Goal: Book appointment/travel/reservation

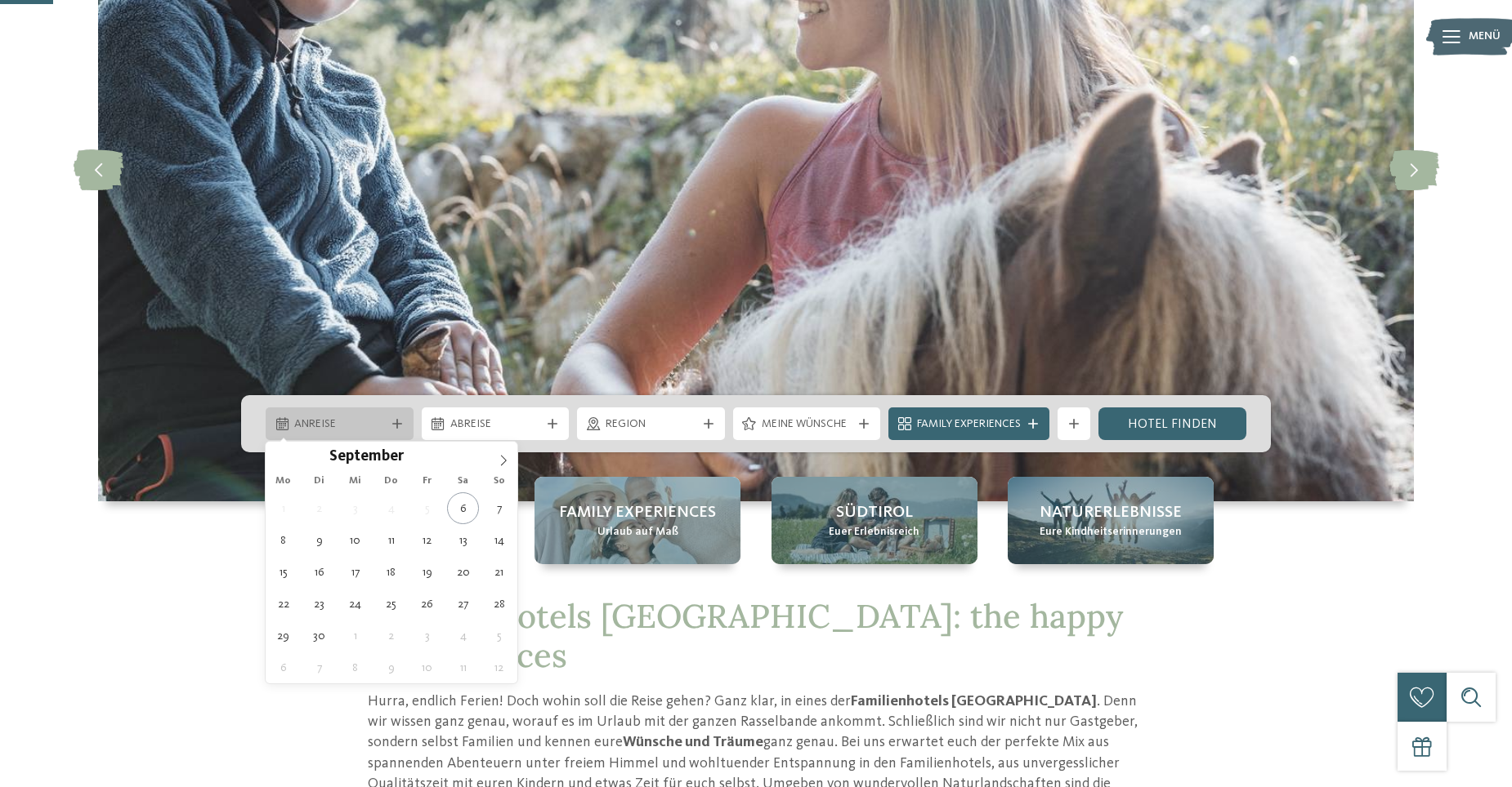
click at [348, 423] on span "Anreise" at bounding box center [339, 424] width 91 height 17
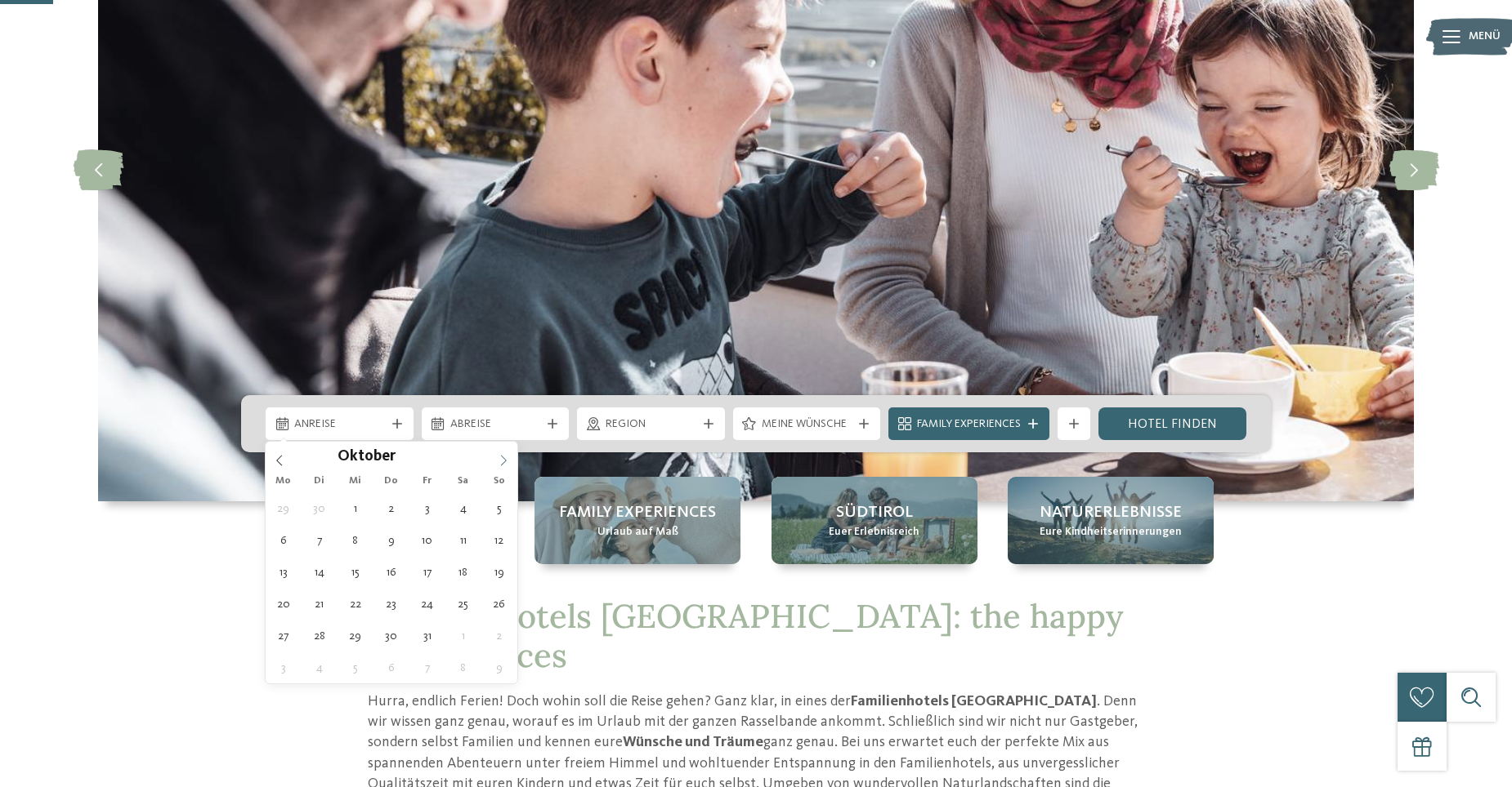
click at [505, 462] on icon at bounding box center [504, 460] width 5 height 11
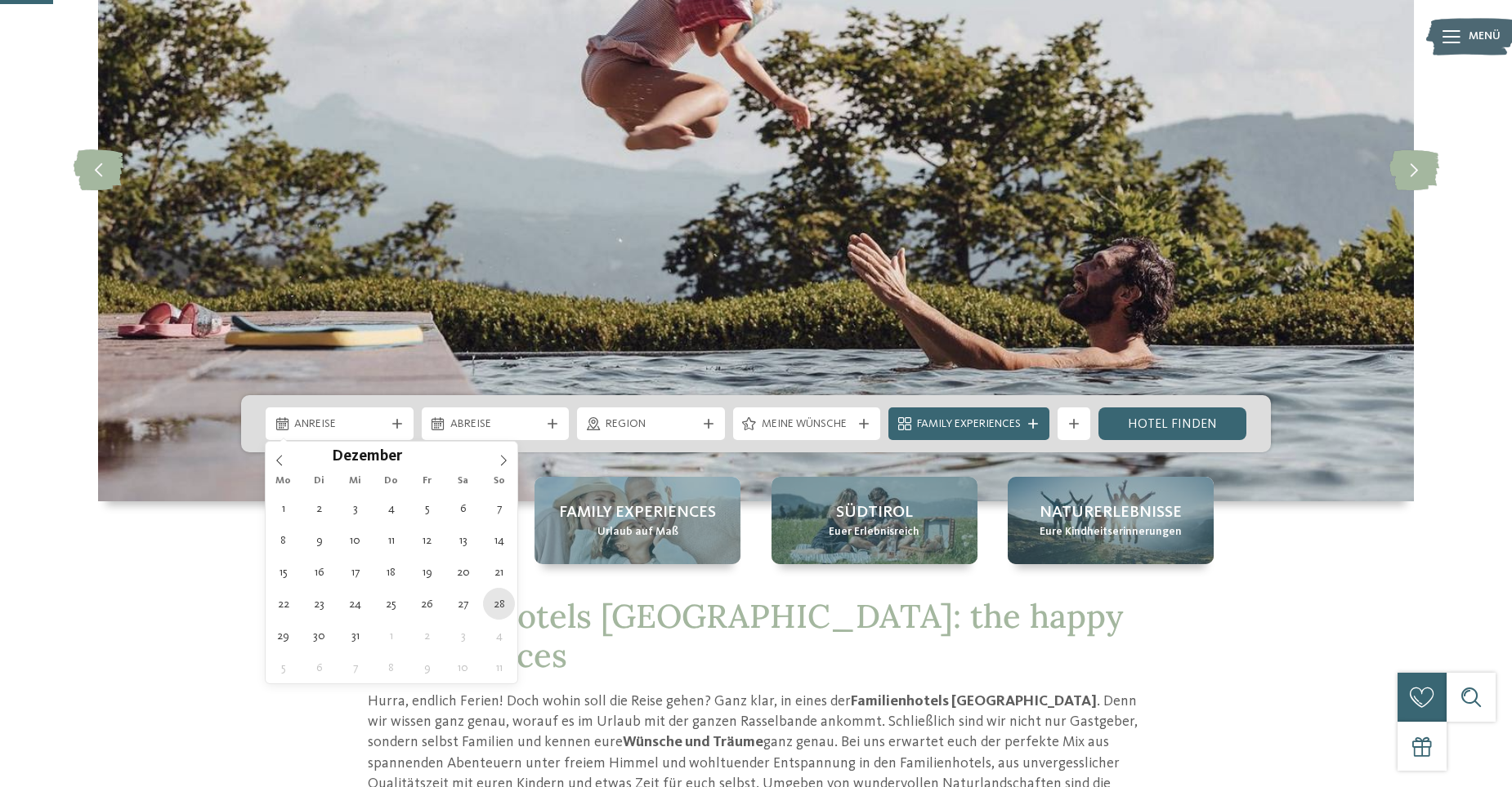
type div "[DATE]"
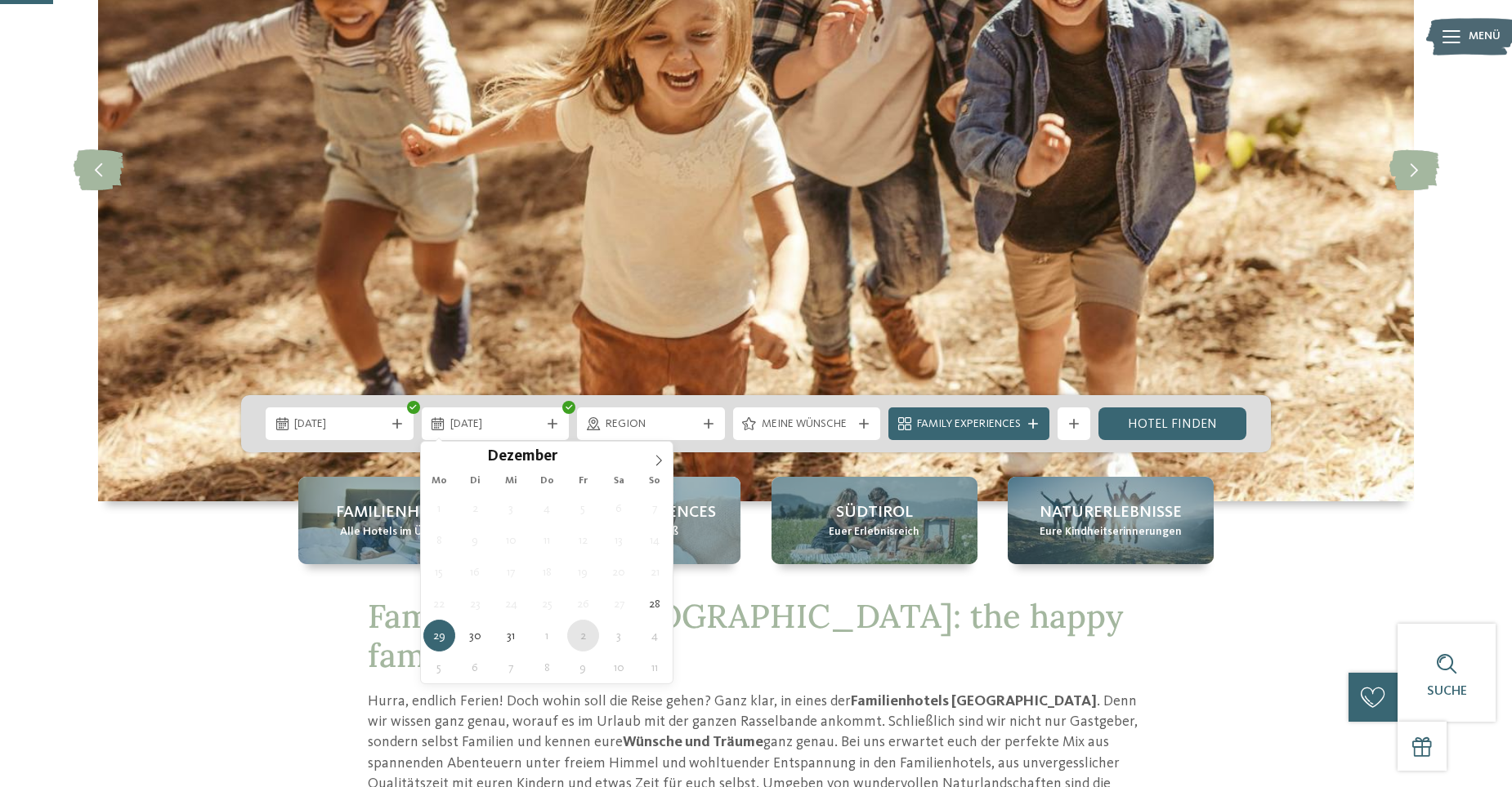
type div "[DATE]"
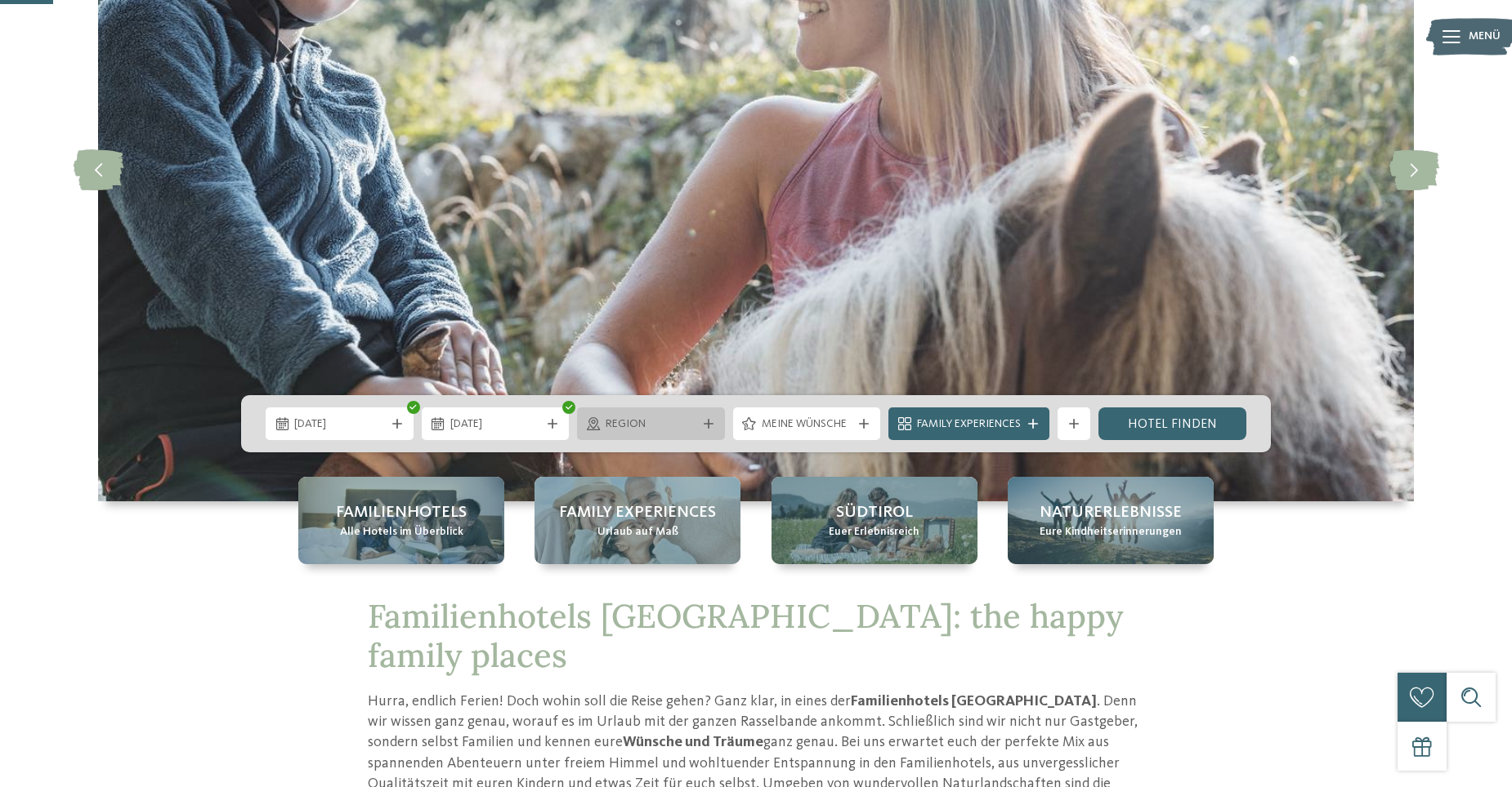
click at [705, 422] on icon at bounding box center [708, 423] width 10 height 10
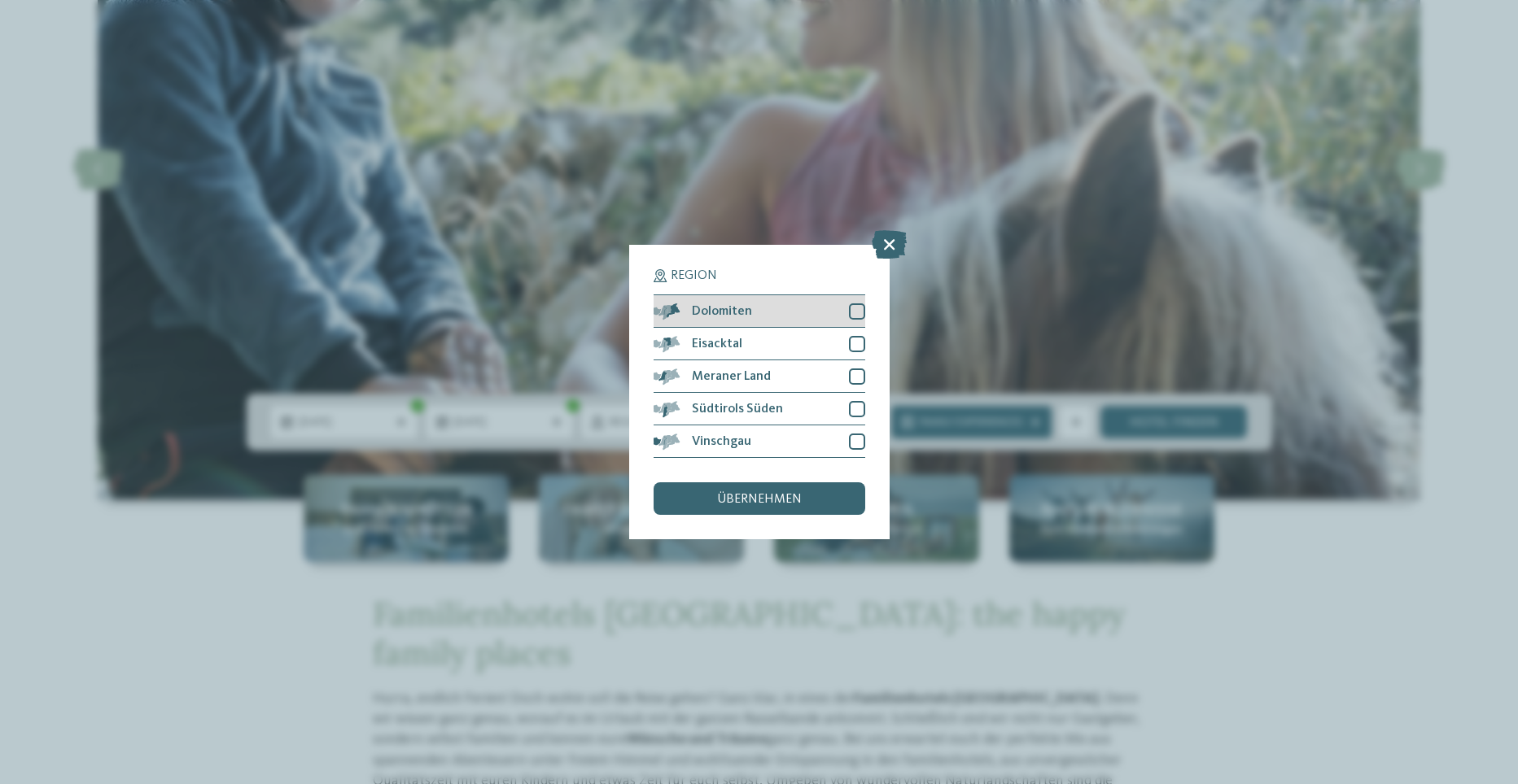
click at [853, 317] on div at bounding box center [857, 311] width 17 height 17
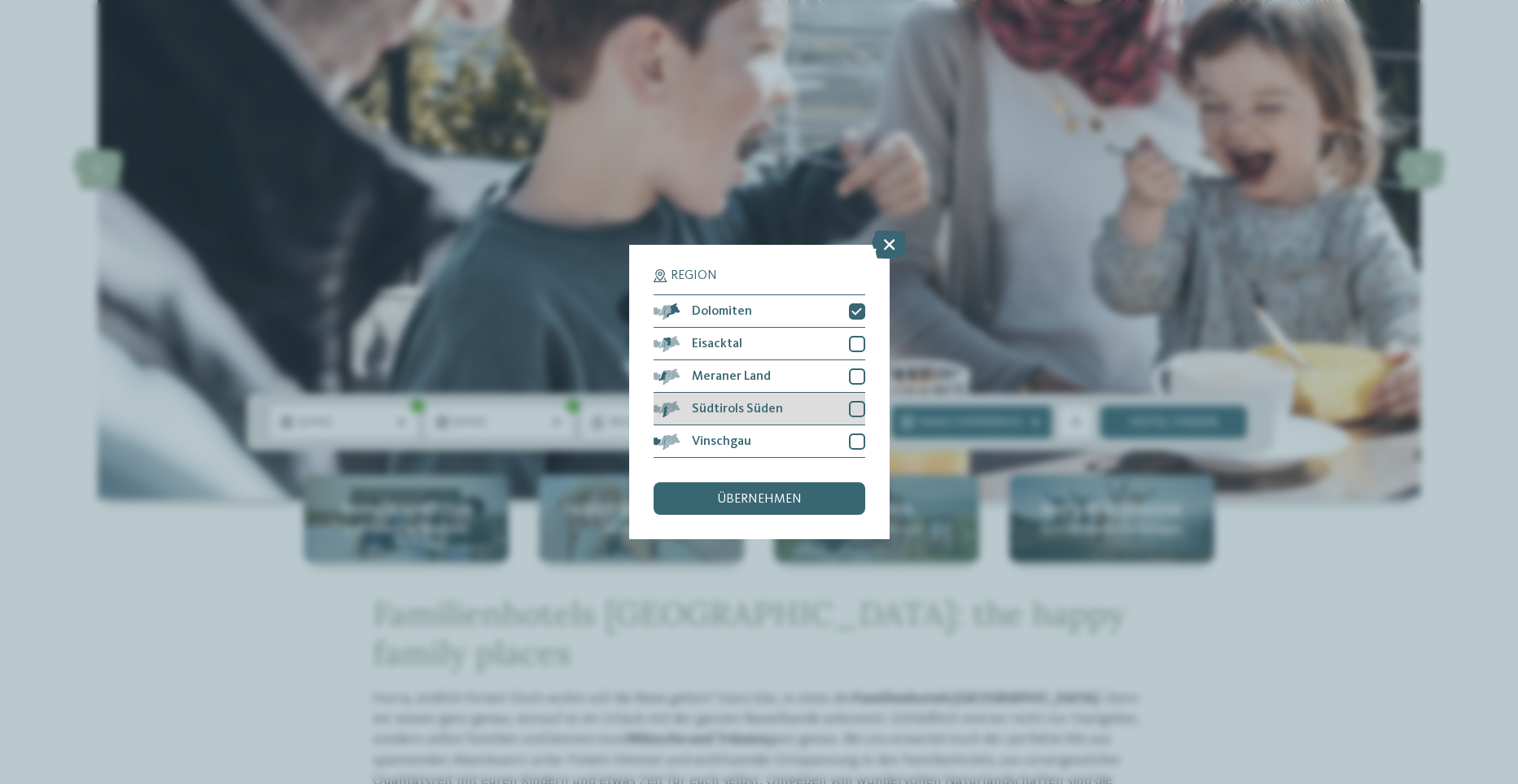
click at [854, 408] on div at bounding box center [857, 409] width 17 height 17
click at [772, 489] on div "übernehmen" at bounding box center [759, 498] width 211 height 32
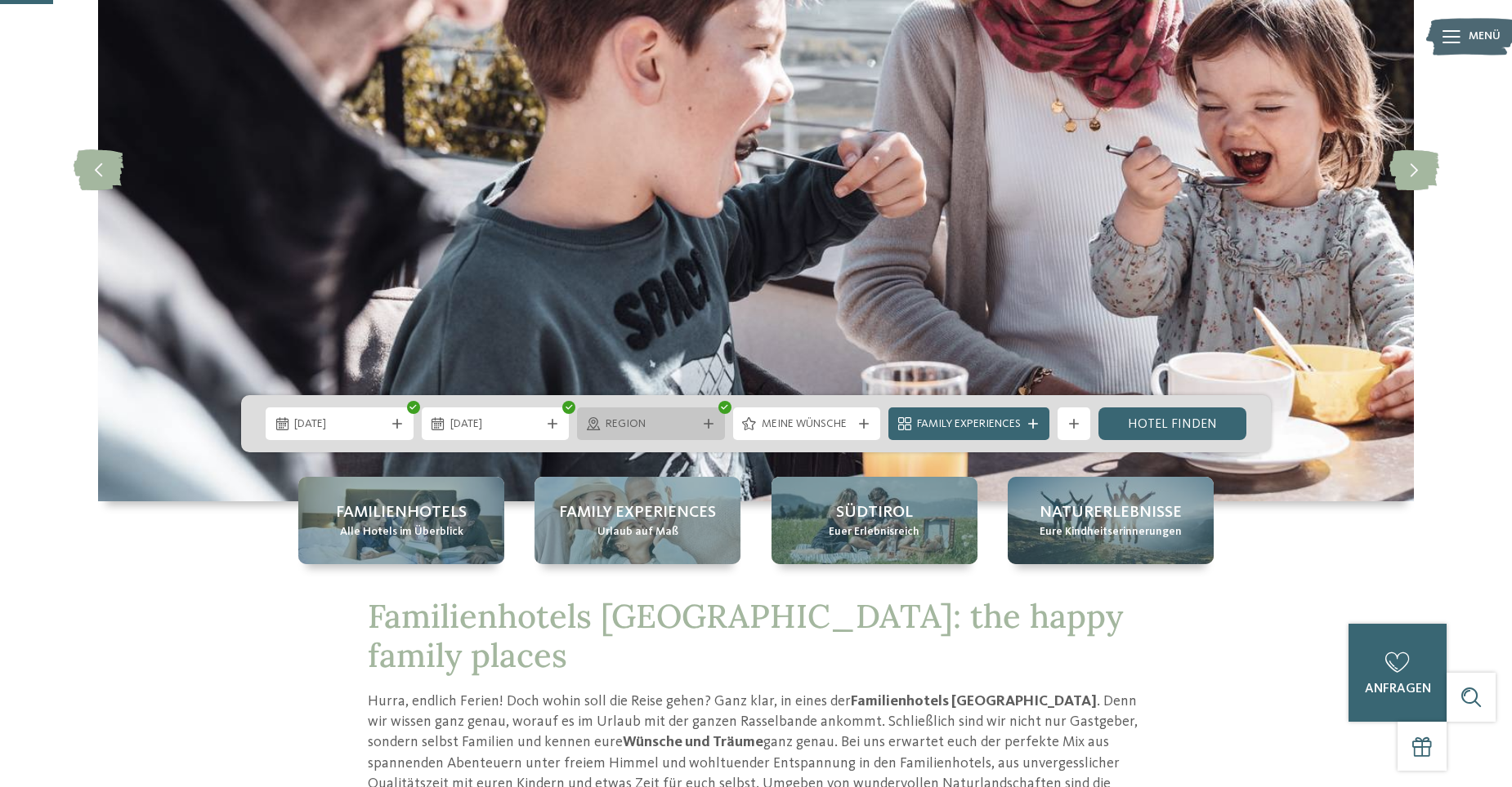
click at [595, 413] on div "Region" at bounding box center [651, 423] width 148 height 33
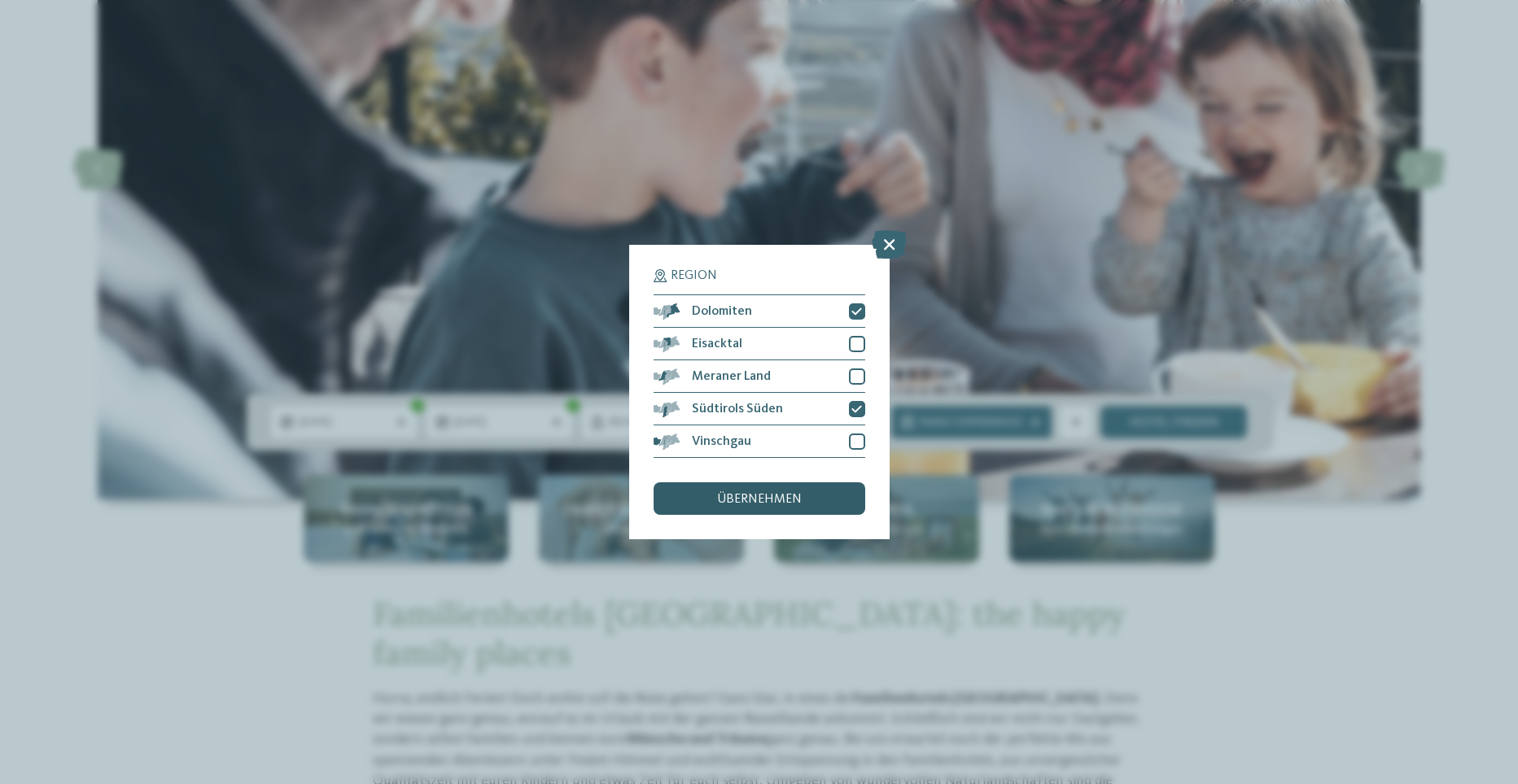
click at [755, 499] on span "übernehmen" at bounding box center [759, 499] width 85 height 13
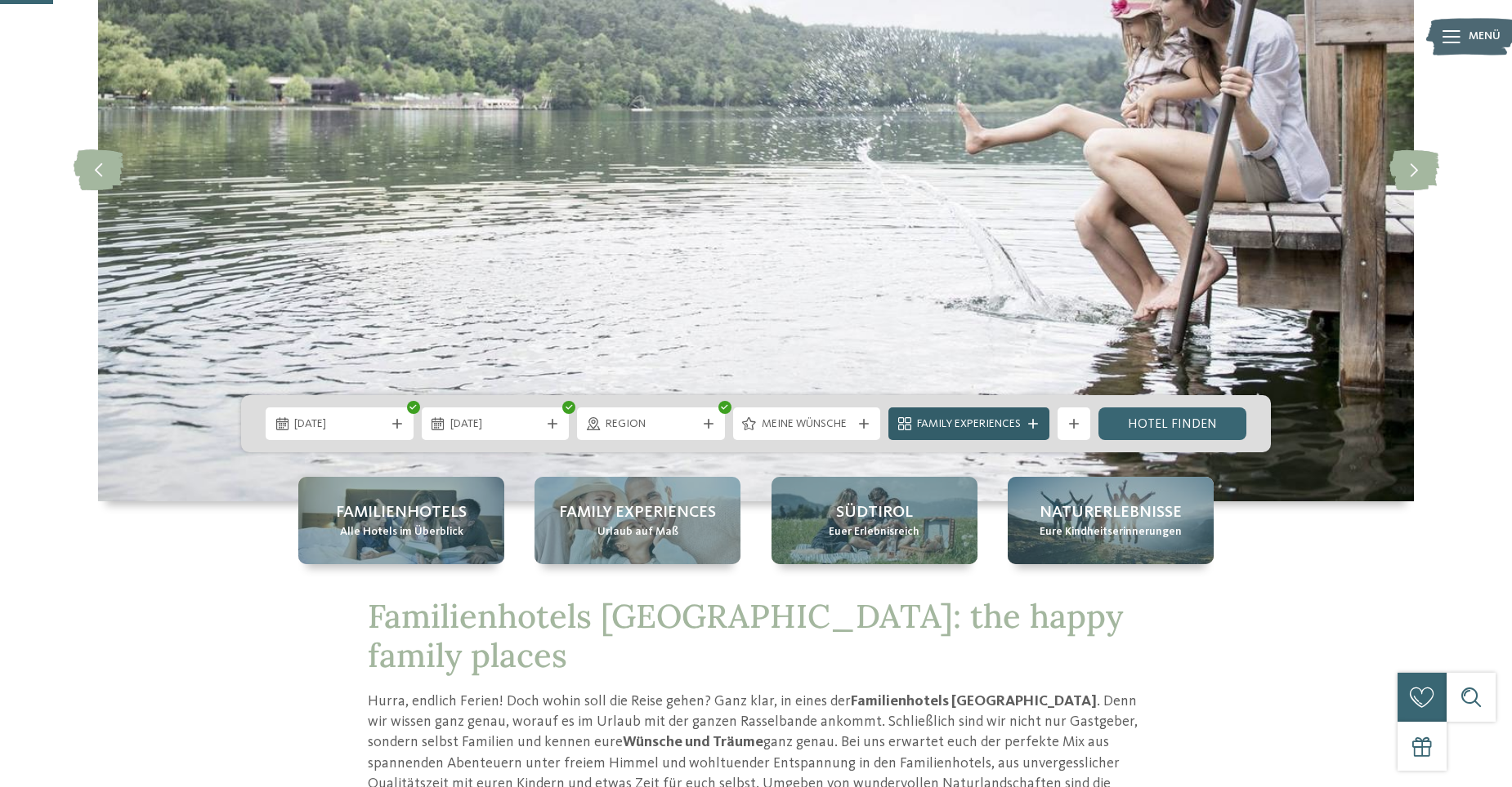
click at [955, 428] on span "Family Experiences" at bounding box center [969, 424] width 104 height 17
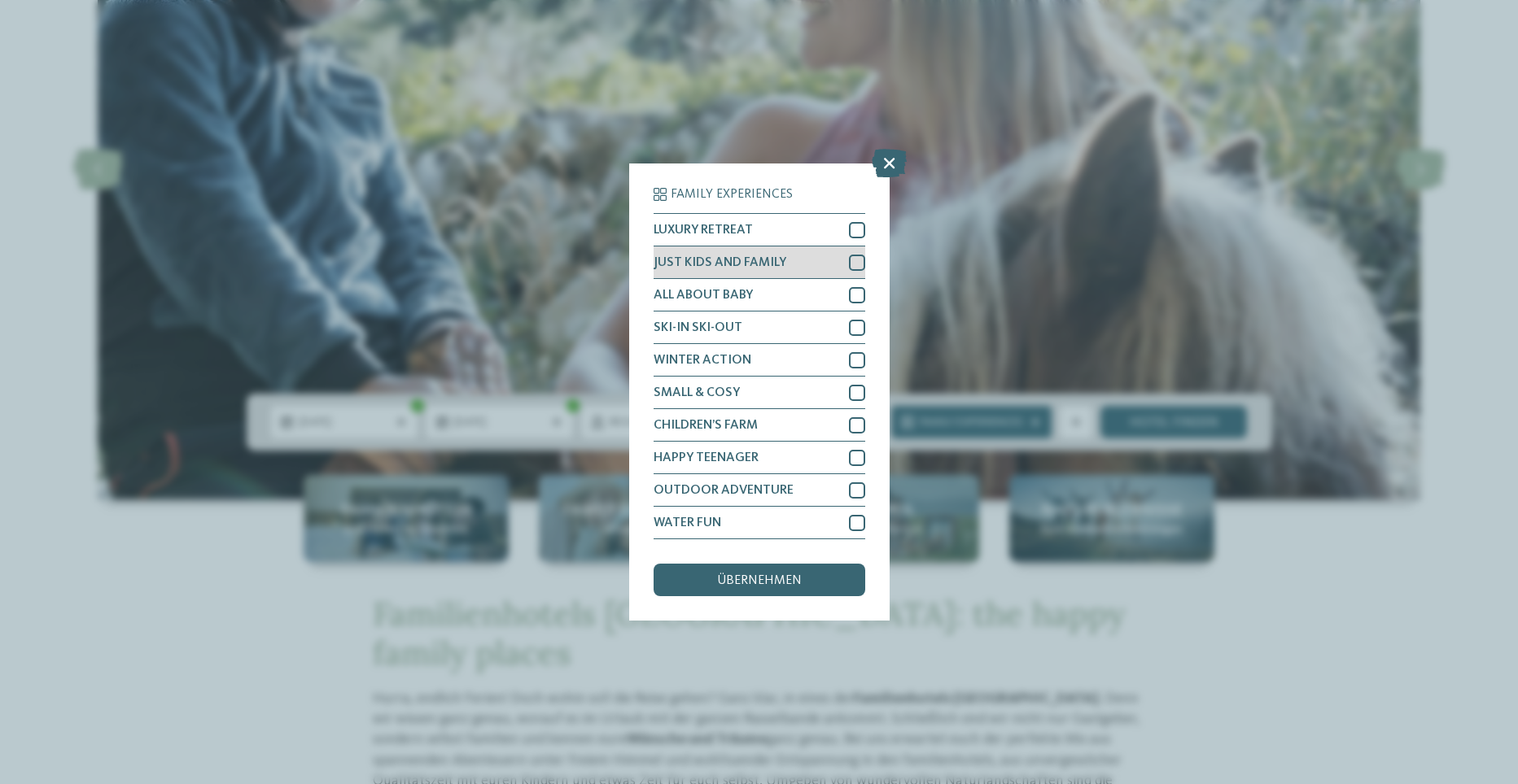
click at [852, 265] on div at bounding box center [857, 262] width 17 height 17
click at [752, 581] on span "übernehmen" at bounding box center [759, 581] width 85 height 13
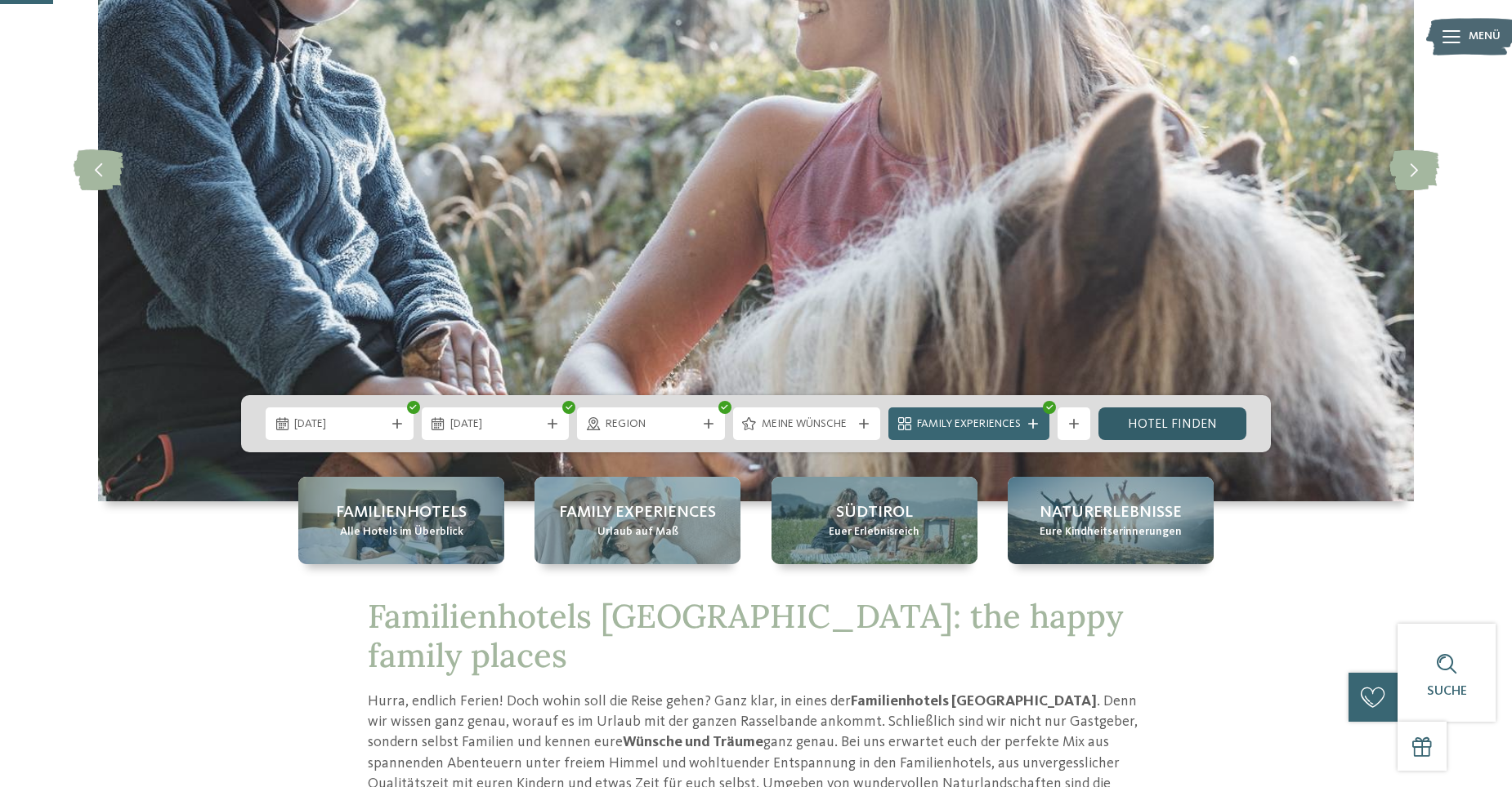
click at [1154, 428] on link "Hotel finden" at bounding box center [1172, 423] width 148 height 33
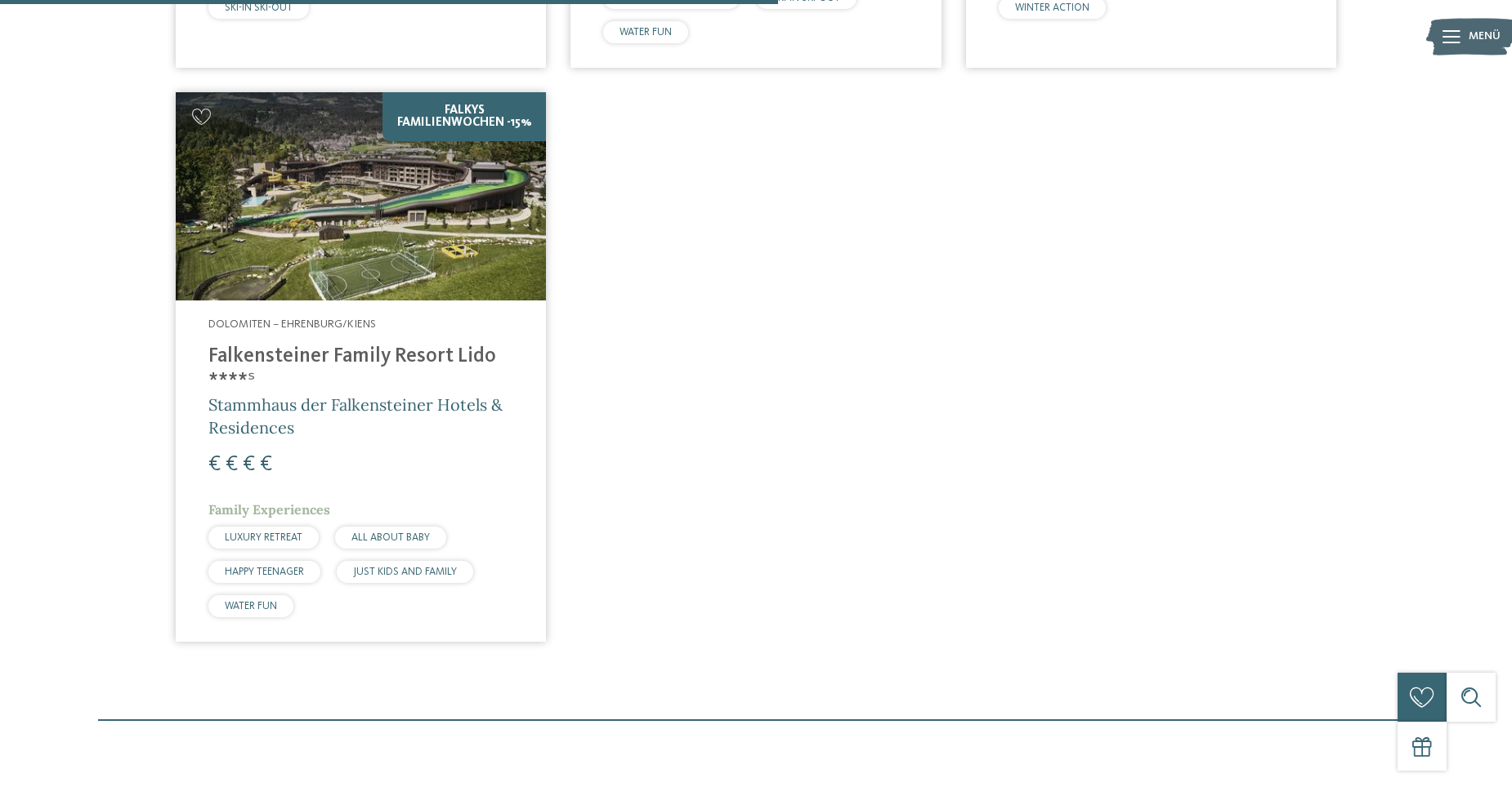
scroll to position [1107, 0]
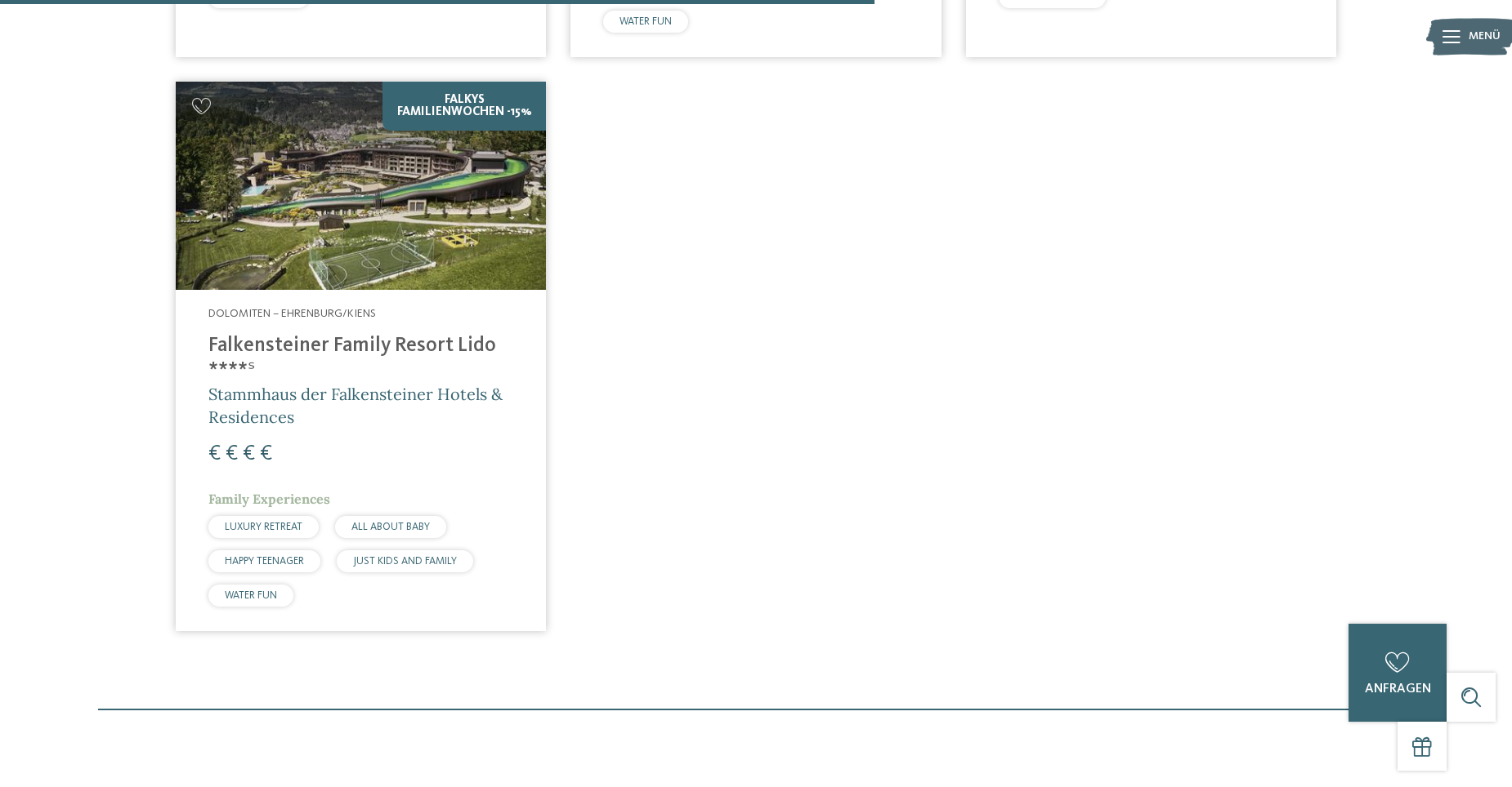
drag, startPoint x: 368, startPoint y: 342, endPoint x: 444, endPoint y: 342, distance: 76.0
click at [368, 342] on h4 "Falkensteiner Family Resort Lido ****ˢ" at bounding box center [361, 359] width 305 height 49
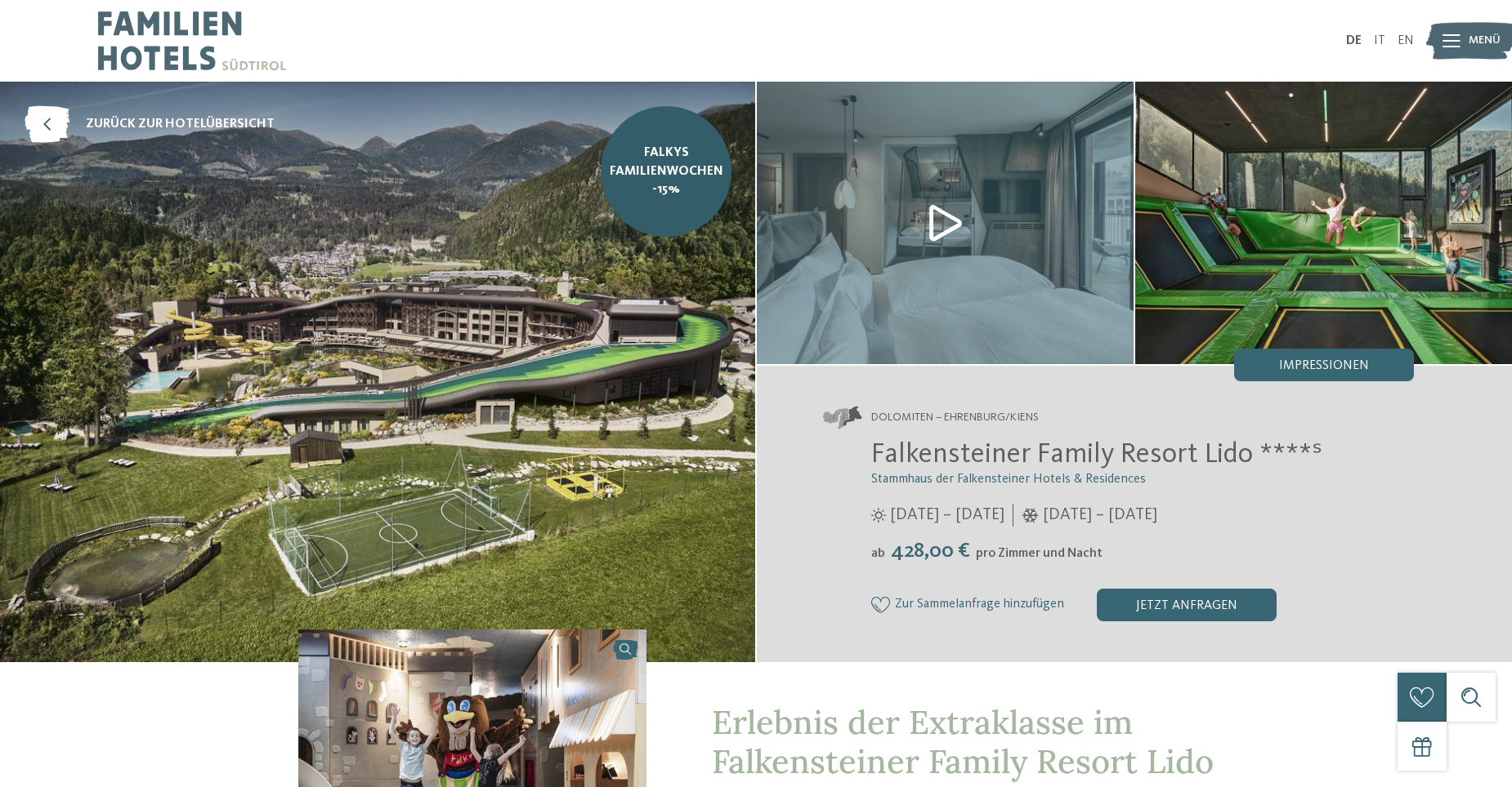
click at [491, 427] on img at bounding box center [377, 372] width 755 height 581
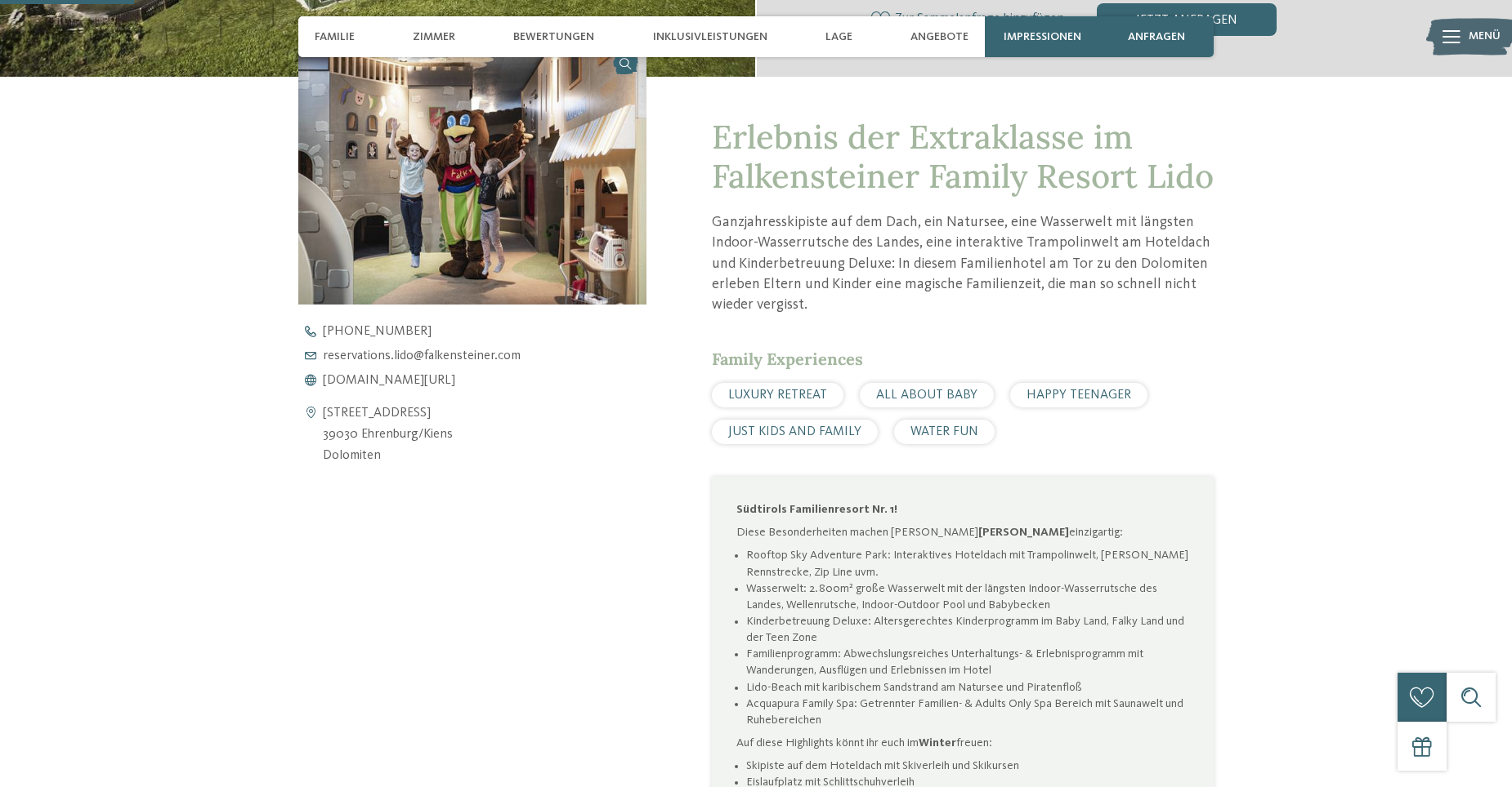
scroll to position [735, 0]
